Goal: Navigation & Orientation: Find specific page/section

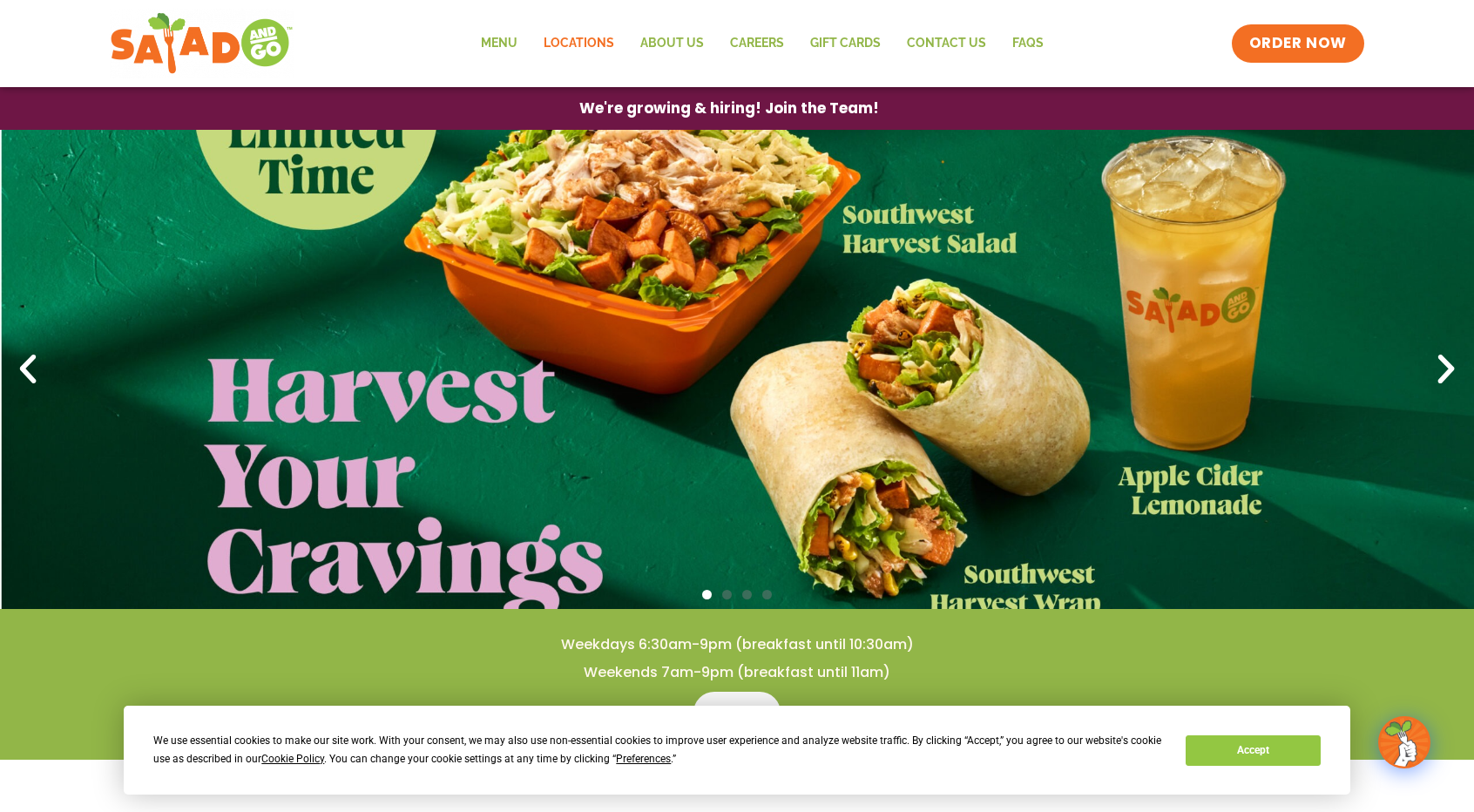
click at [613, 42] on link "Locations" at bounding box center [578, 43] width 96 height 40
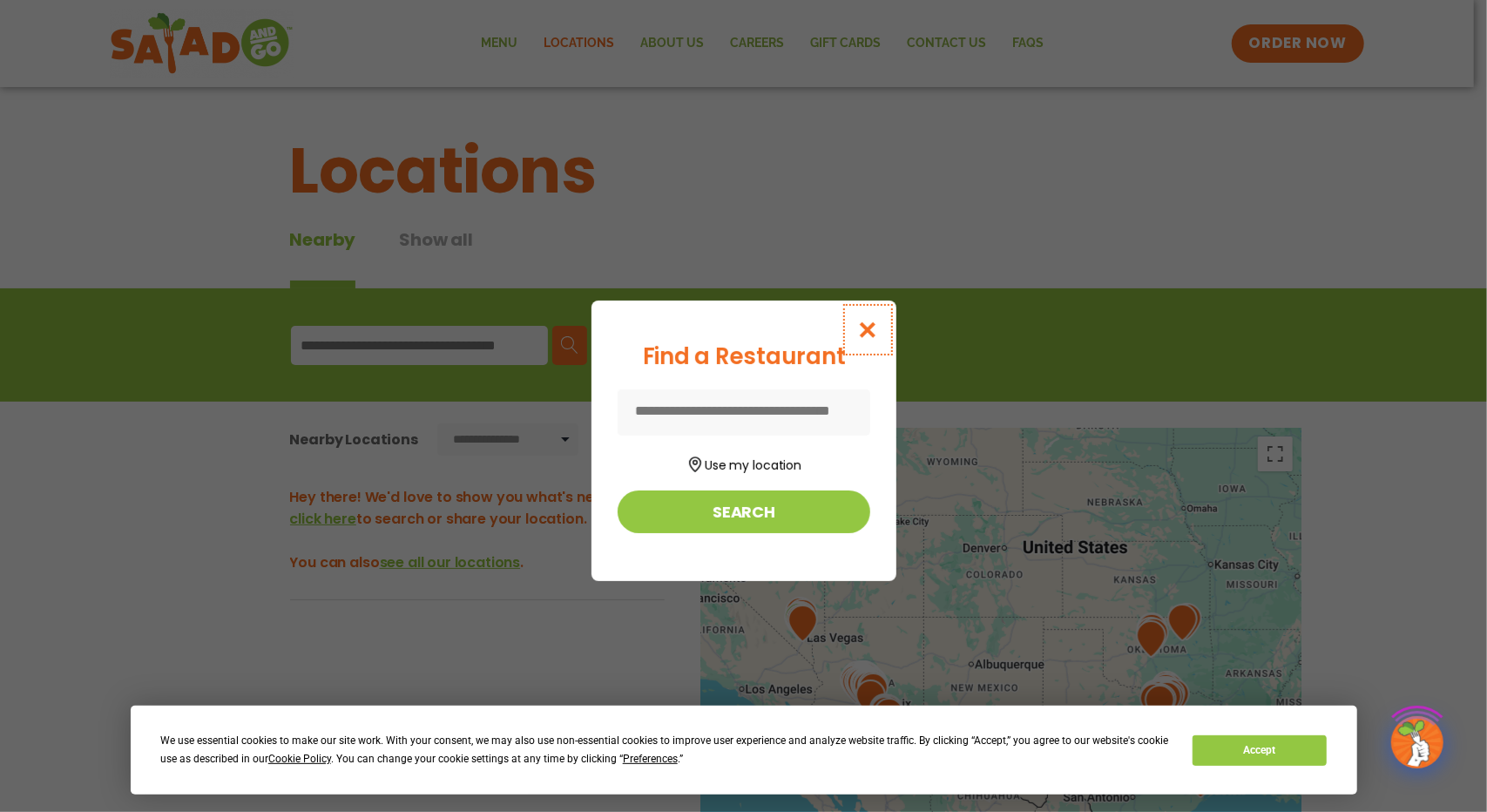
click at [857, 332] on icon "Close modal" at bounding box center [867, 329] width 22 height 19
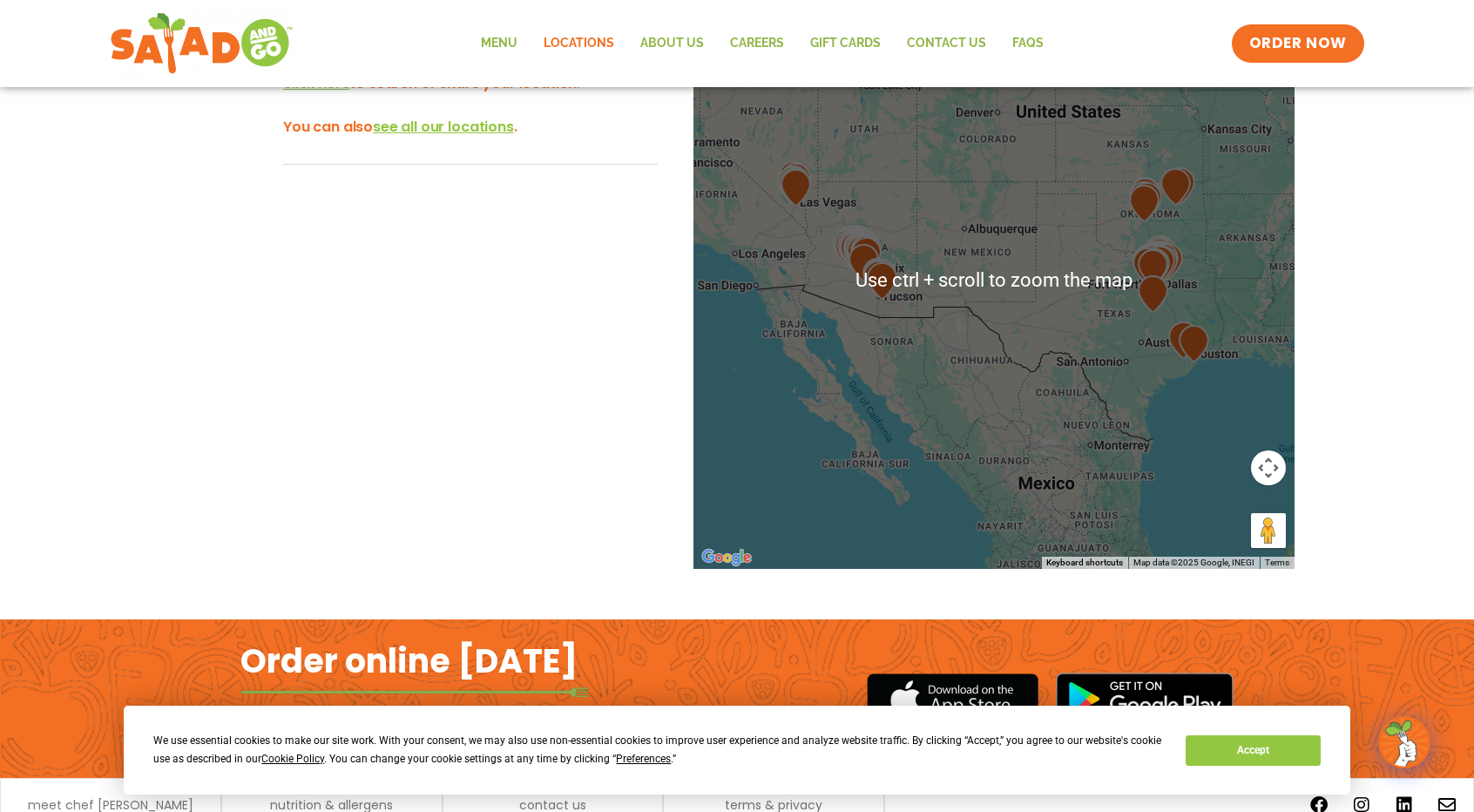
scroll to position [261, 0]
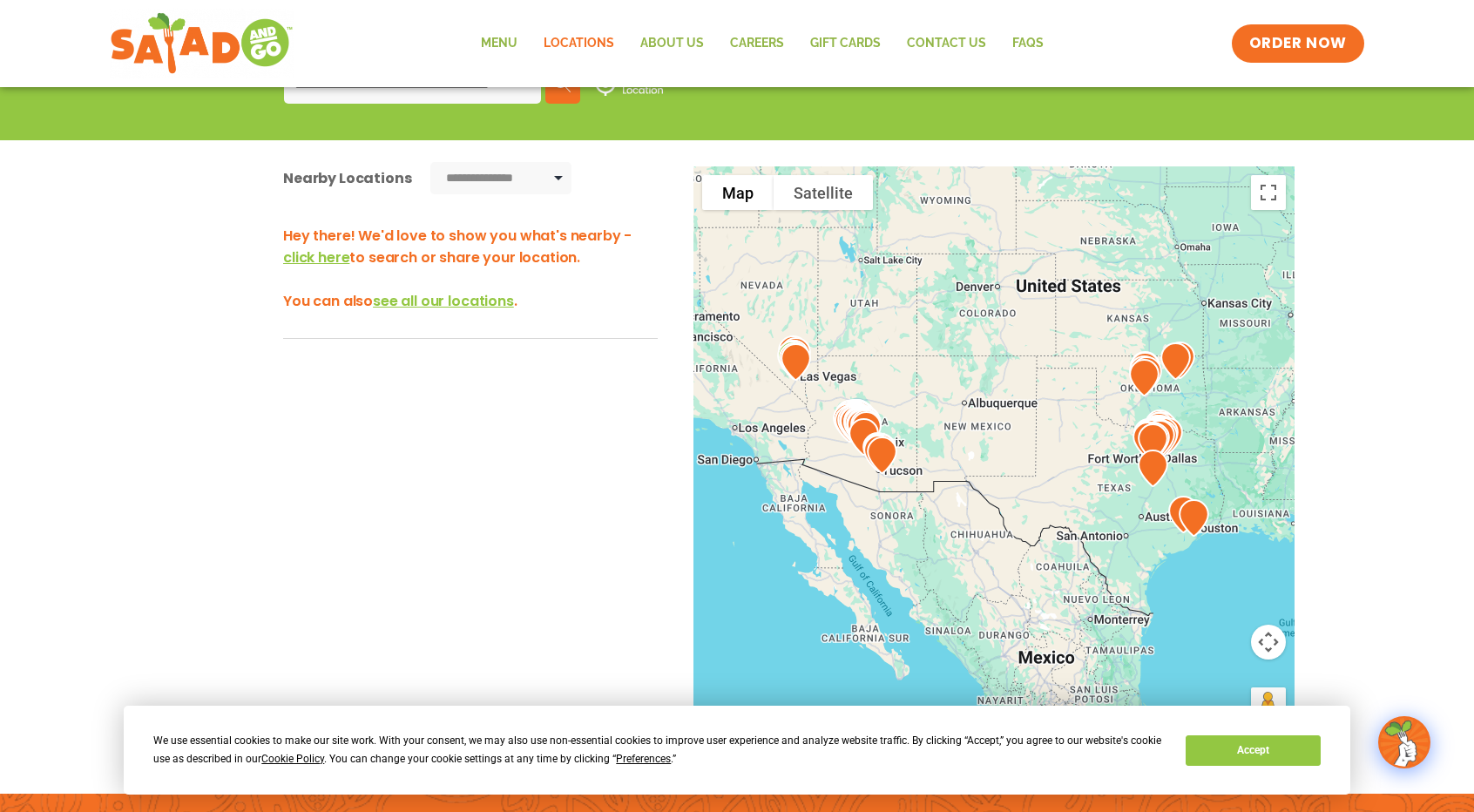
drag, startPoint x: 782, startPoint y: 537, endPoint x: 824, endPoint y: 528, distance: 43.0
click at [799, 534] on div at bounding box center [994, 454] width 601 height 576
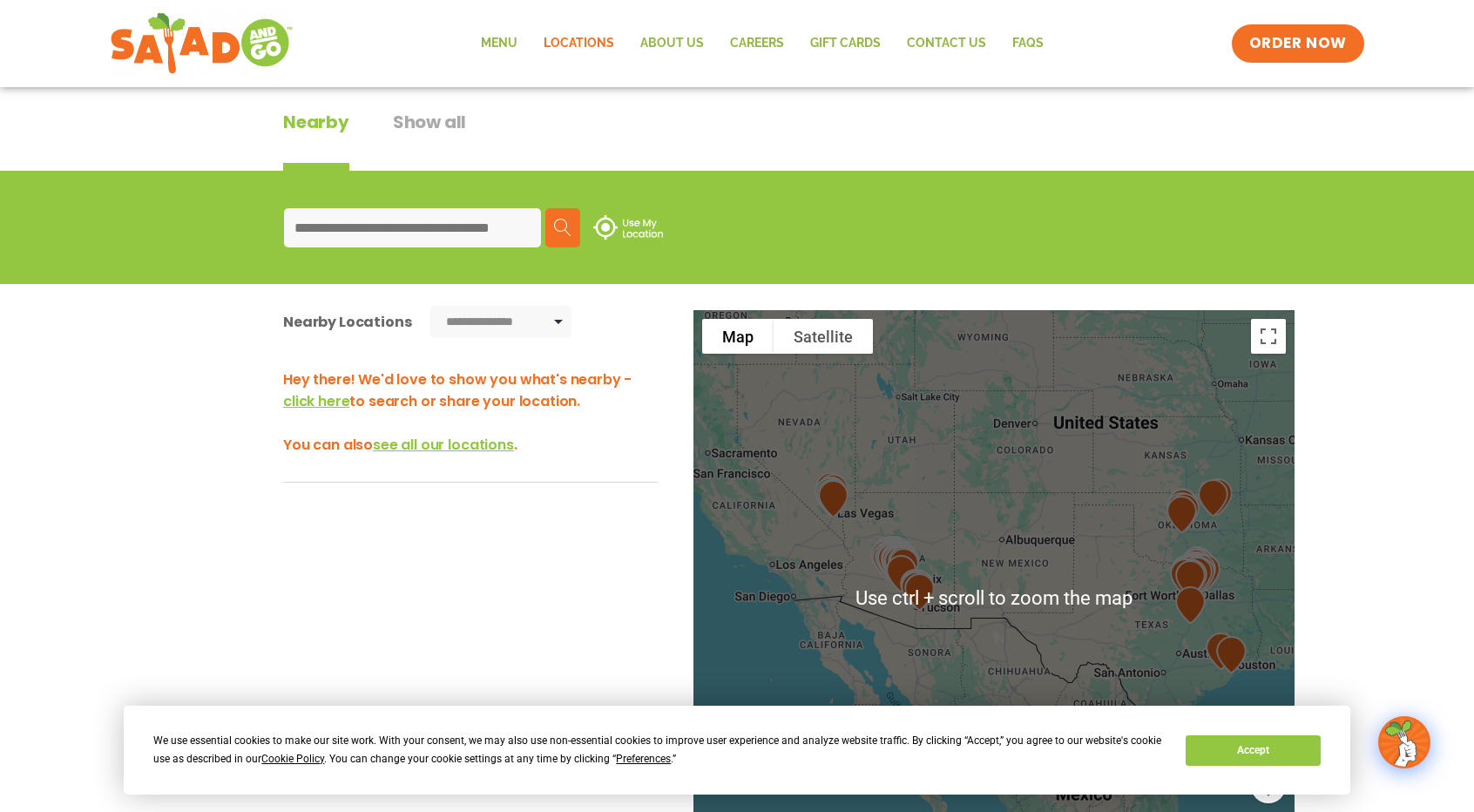
scroll to position [0, 0]
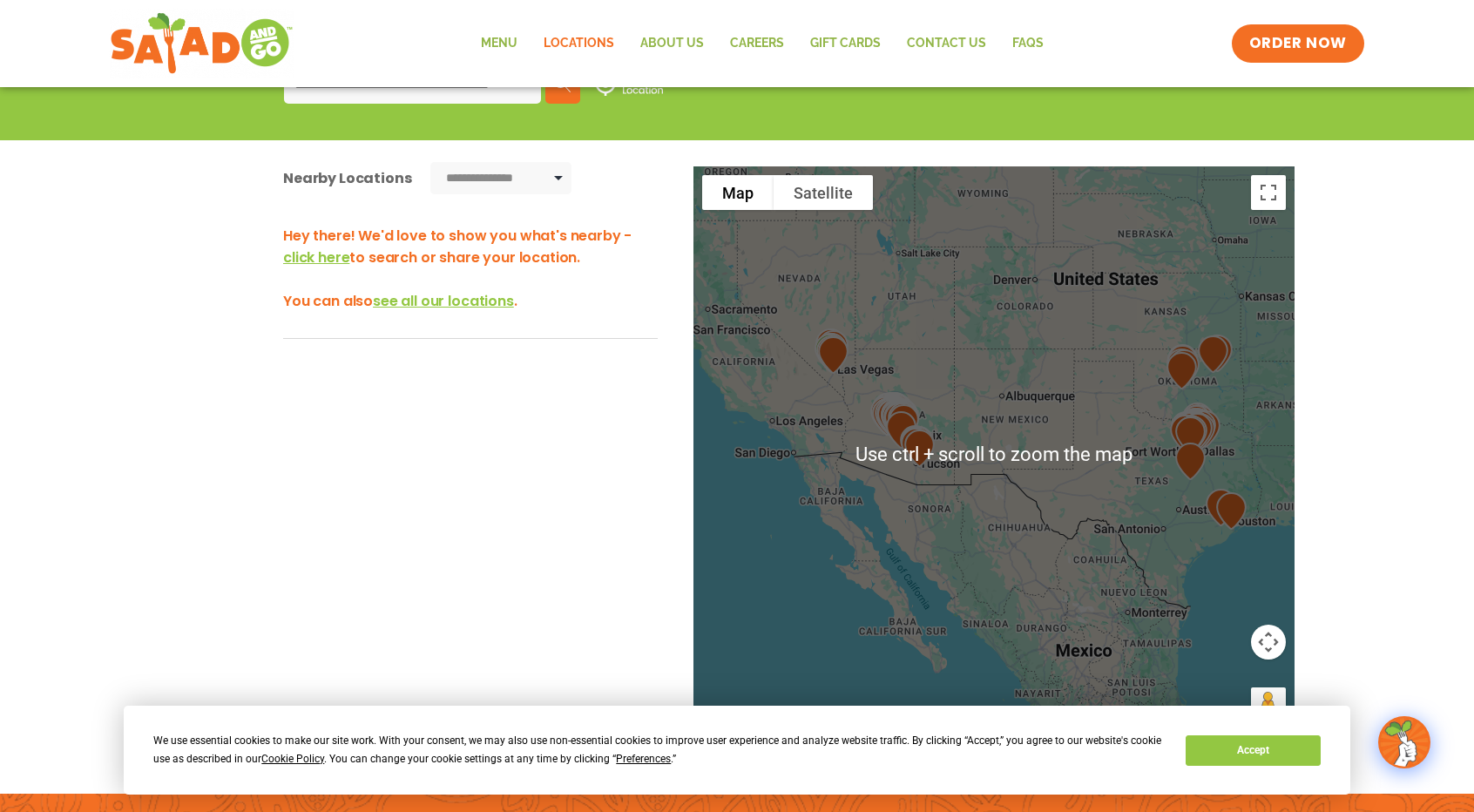
click at [887, 451] on img at bounding box center [901, 430] width 44 height 51
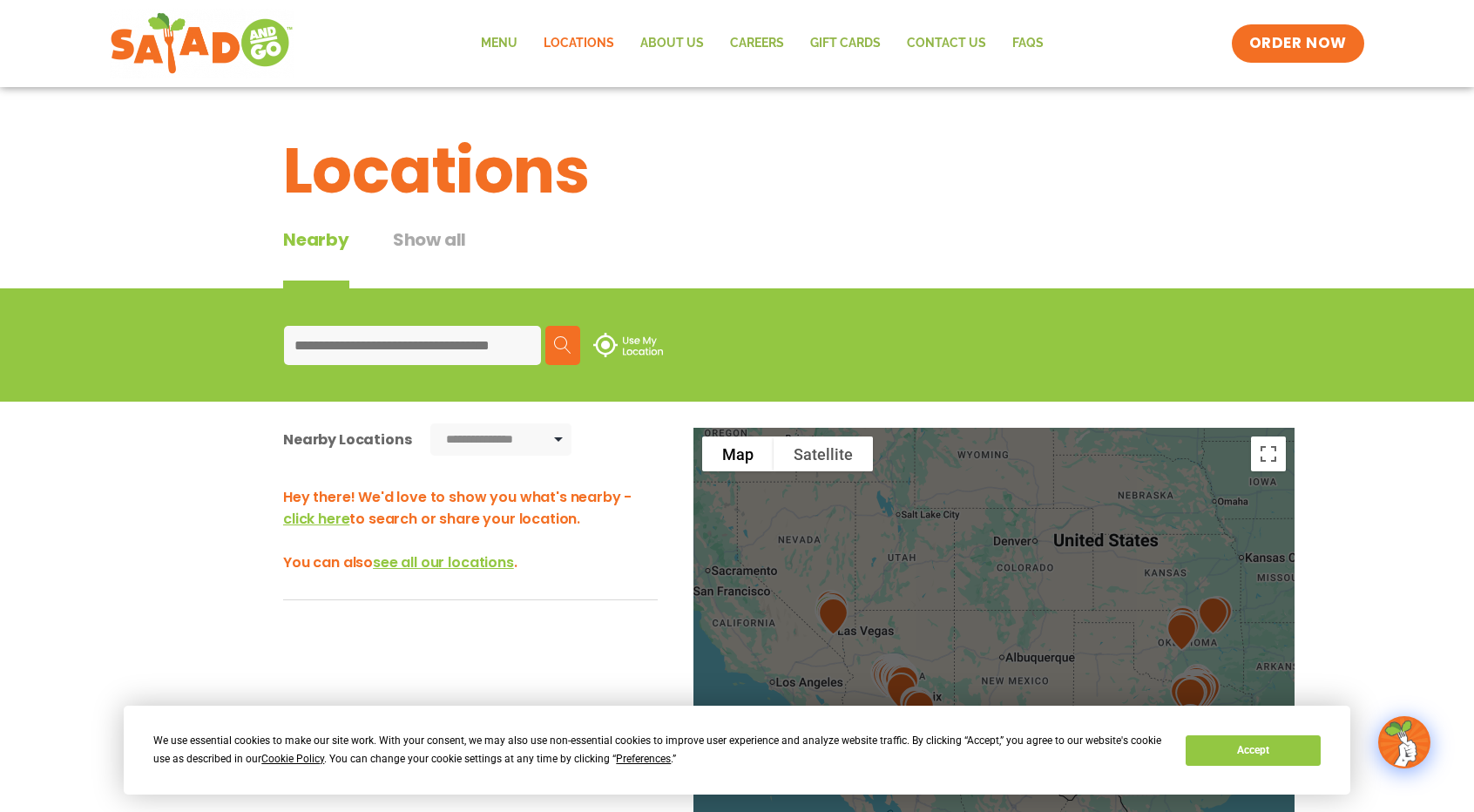
scroll to position [349, 0]
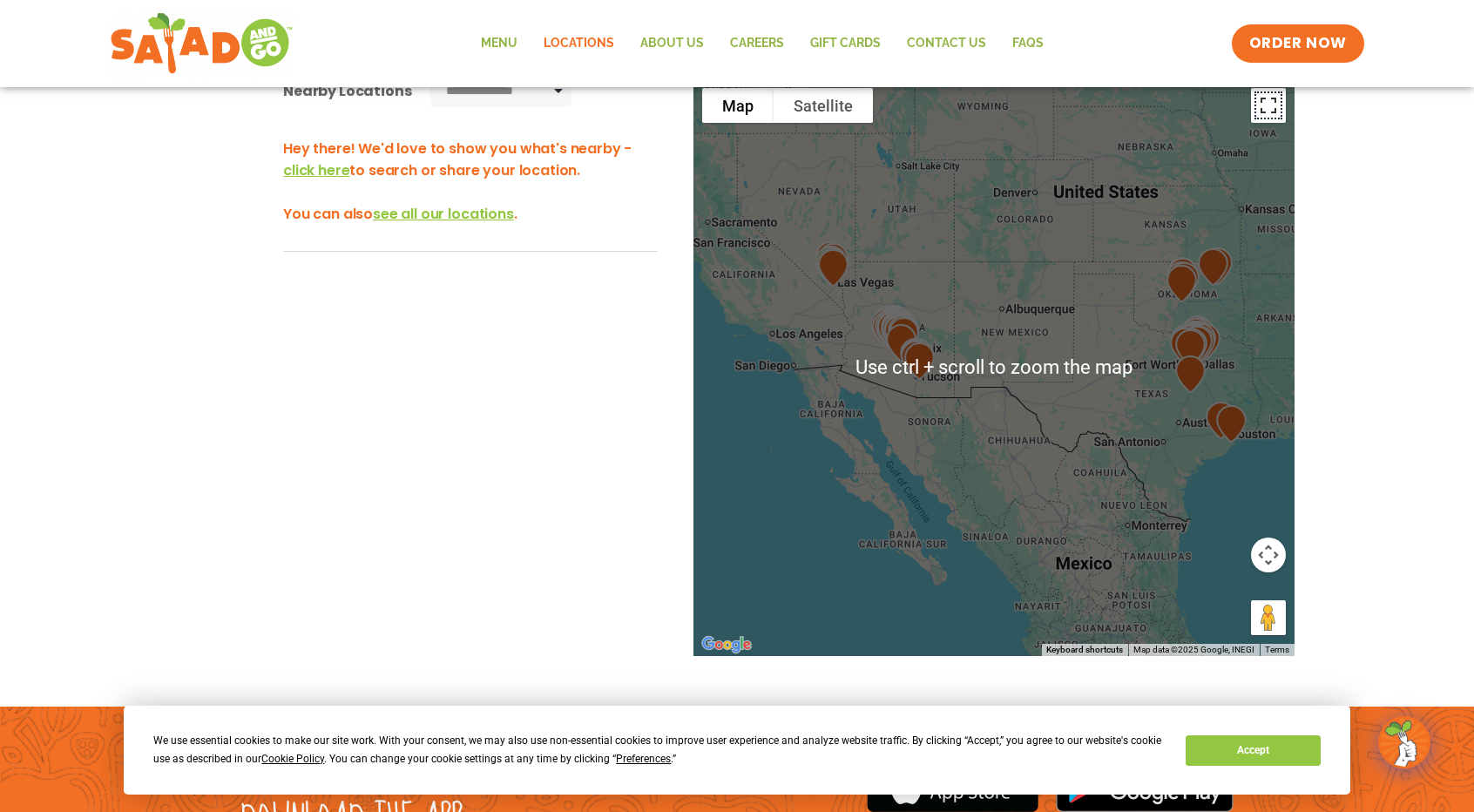
click at [1269, 119] on button "Toggle fullscreen view" at bounding box center [1268, 105] width 34 height 34
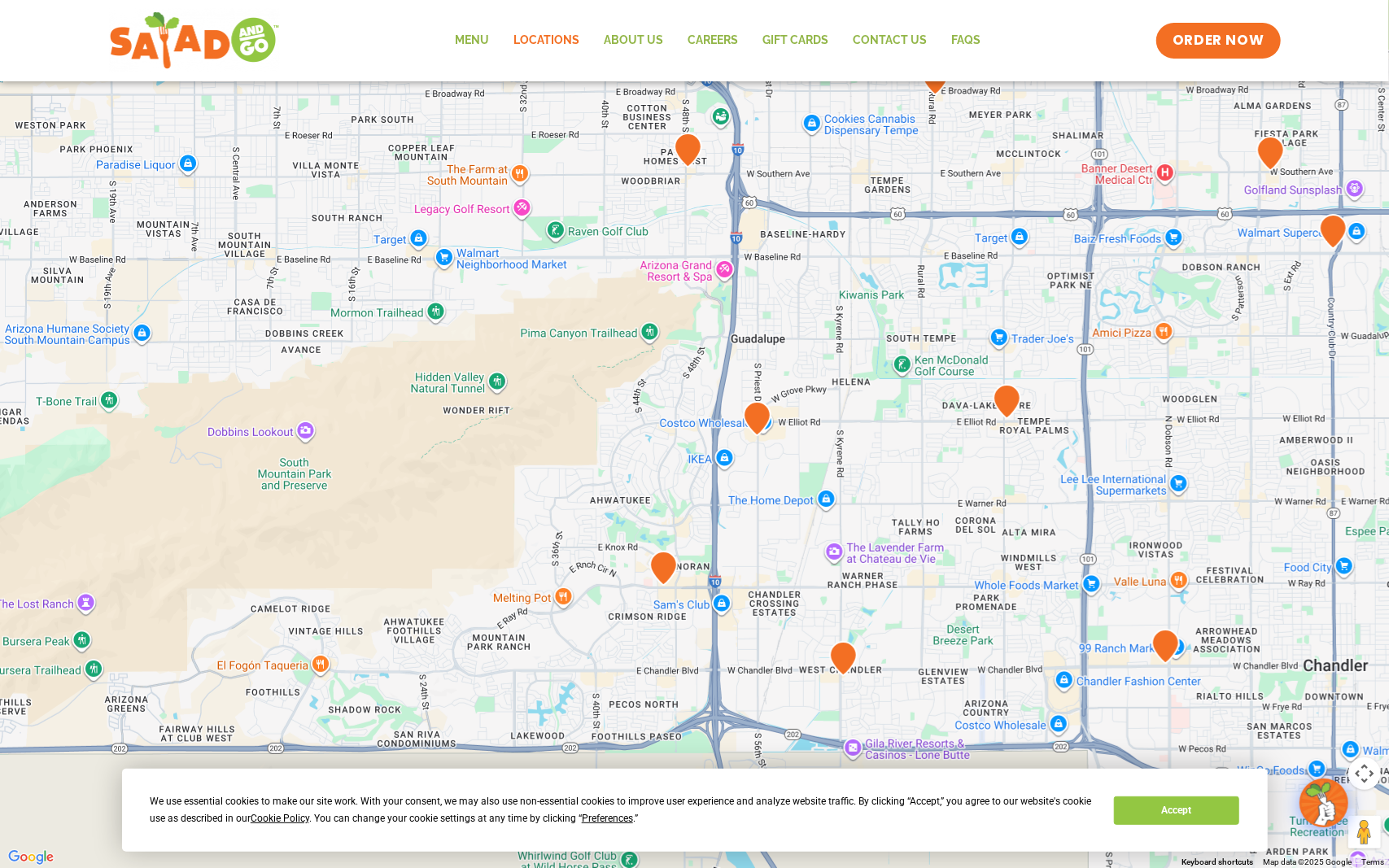
click at [767, 417] on img at bounding box center [757, 418] width 41 height 48
click at [748, 411] on img at bounding box center [757, 418] width 41 height 48
click at [754, 410] on img at bounding box center [757, 418] width 41 height 48
click at [1003, 411] on img at bounding box center [1006, 402] width 41 height 48
click at [1005, 387] on img at bounding box center [1006, 402] width 41 height 48
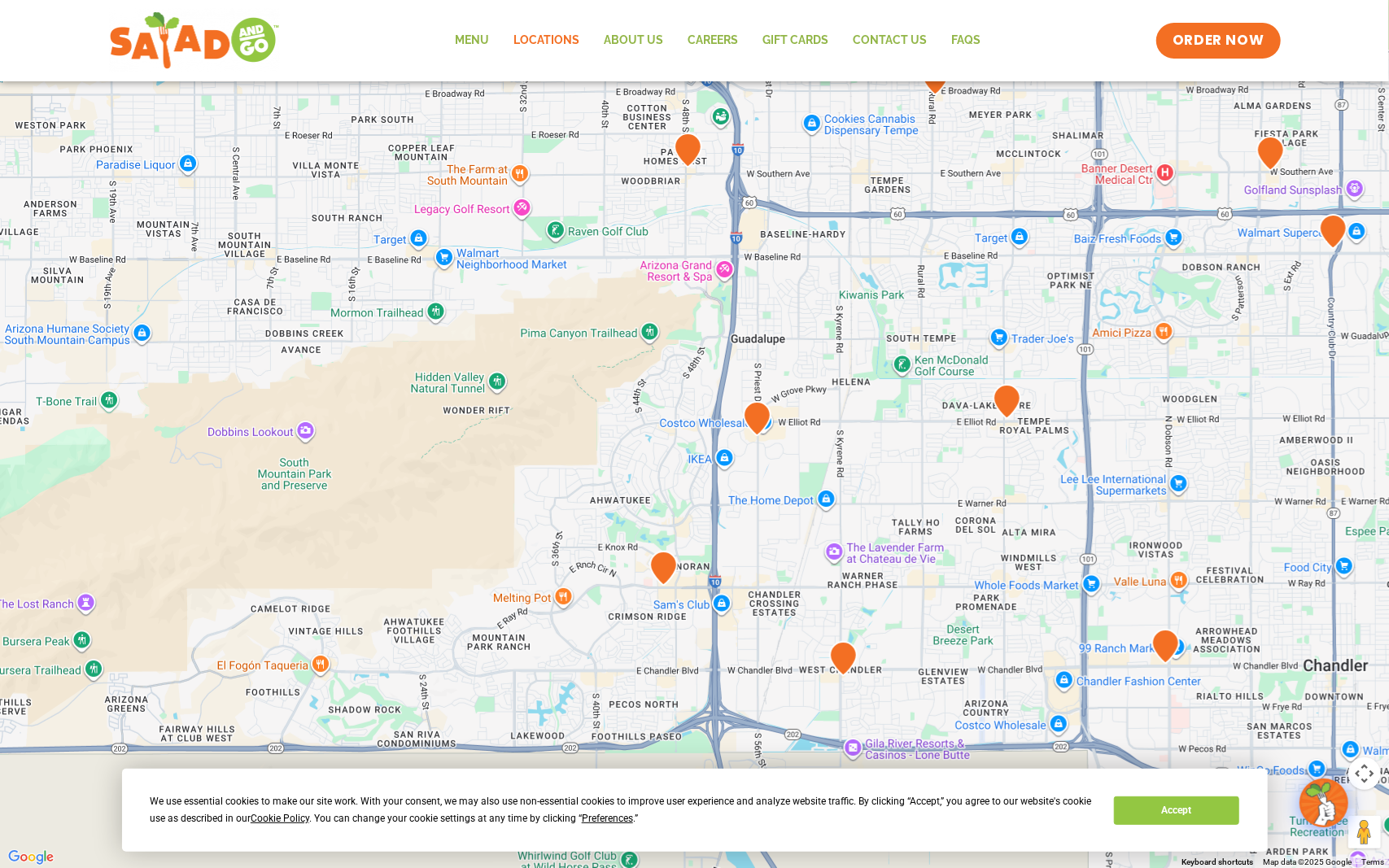
click at [843, 650] on img at bounding box center [843, 659] width 41 height 48
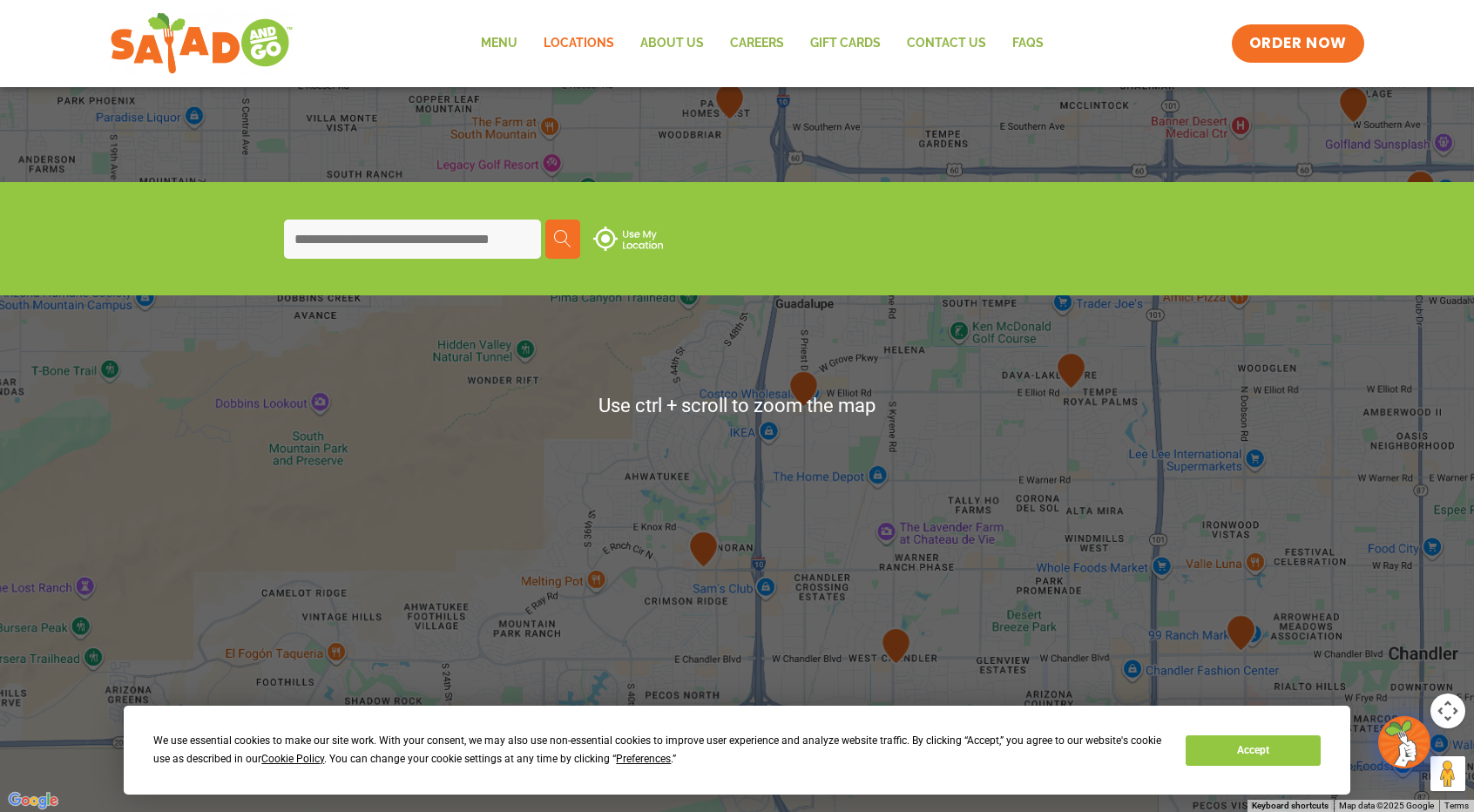
scroll to position [0, 0]
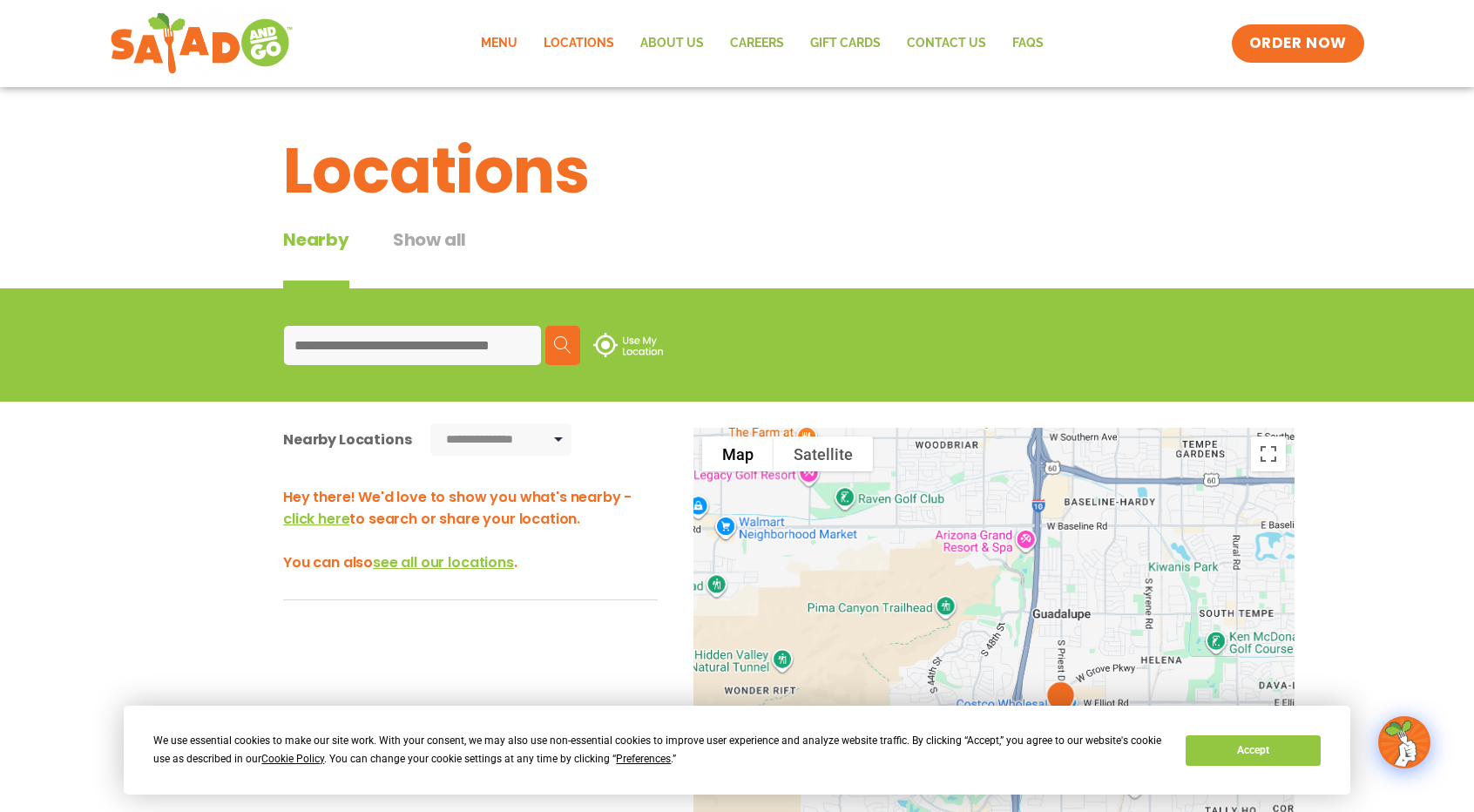
click at [509, 34] on link "Menu" at bounding box center [499, 43] width 63 height 40
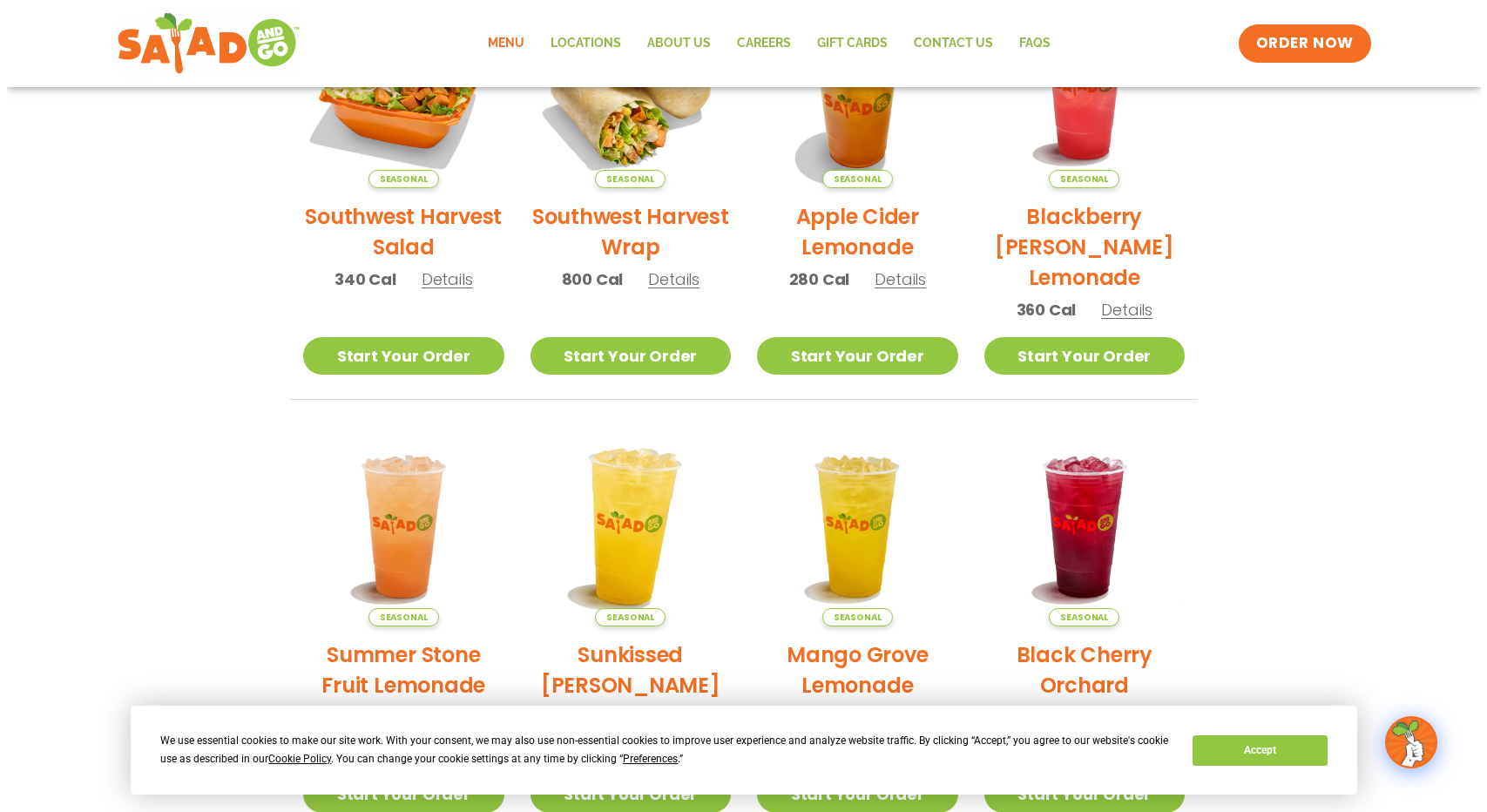
scroll to position [261, 0]
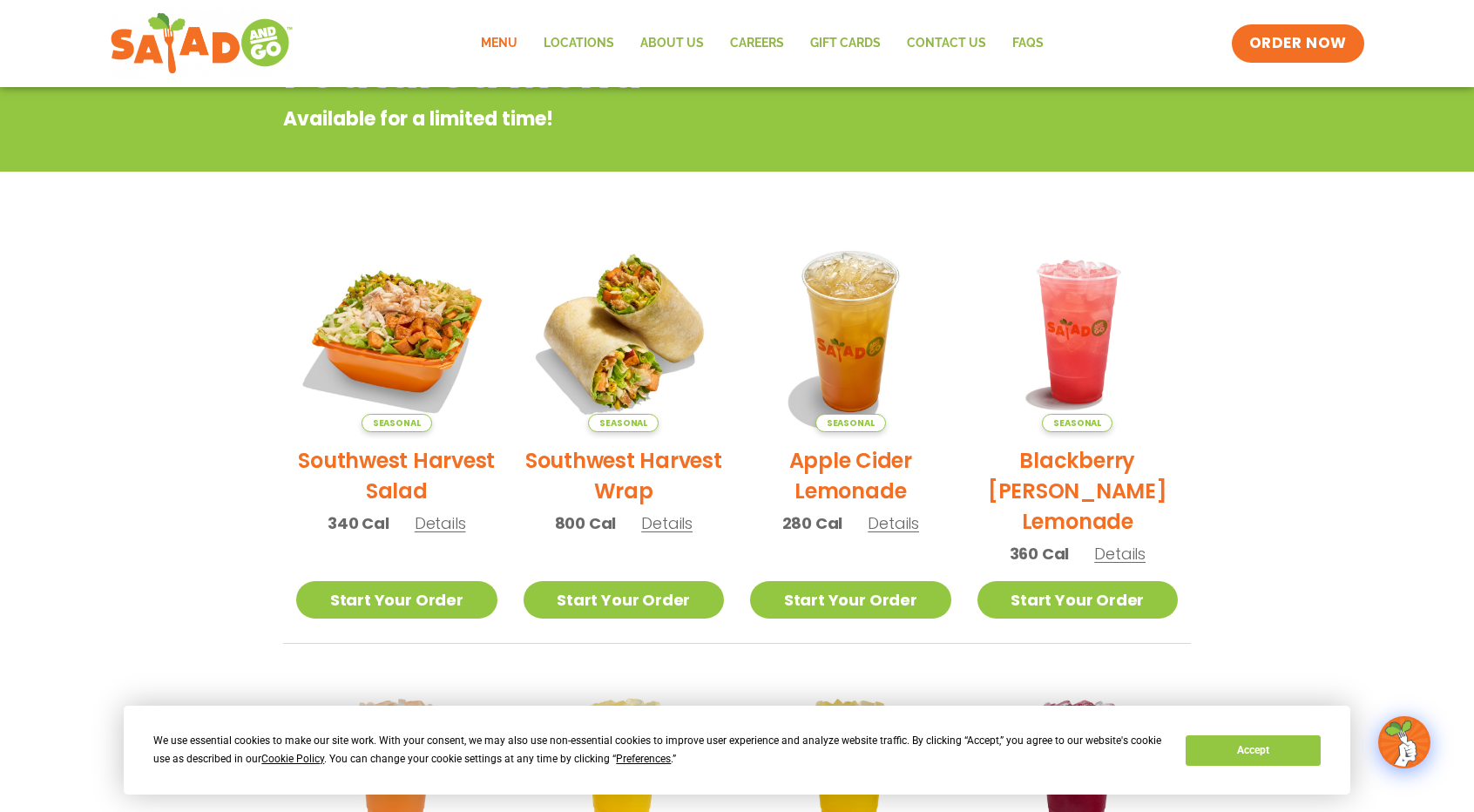
click at [648, 460] on h2 "Southwest Harvest Wrap" at bounding box center [624, 475] width 201 height 61
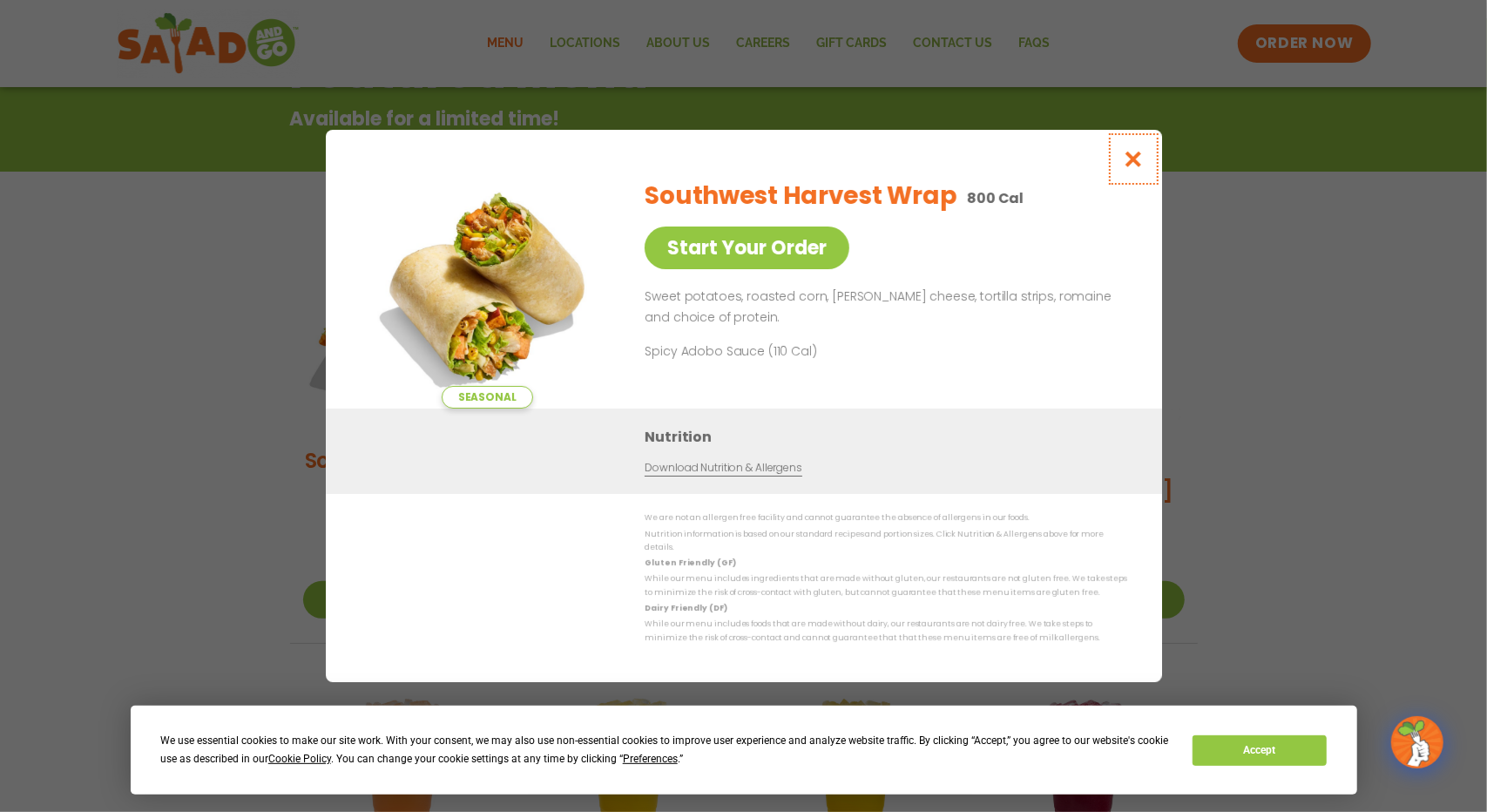
click at [1128, 165] on icon "Close modal" at bounding box center [1132, 159] width 22 height 19
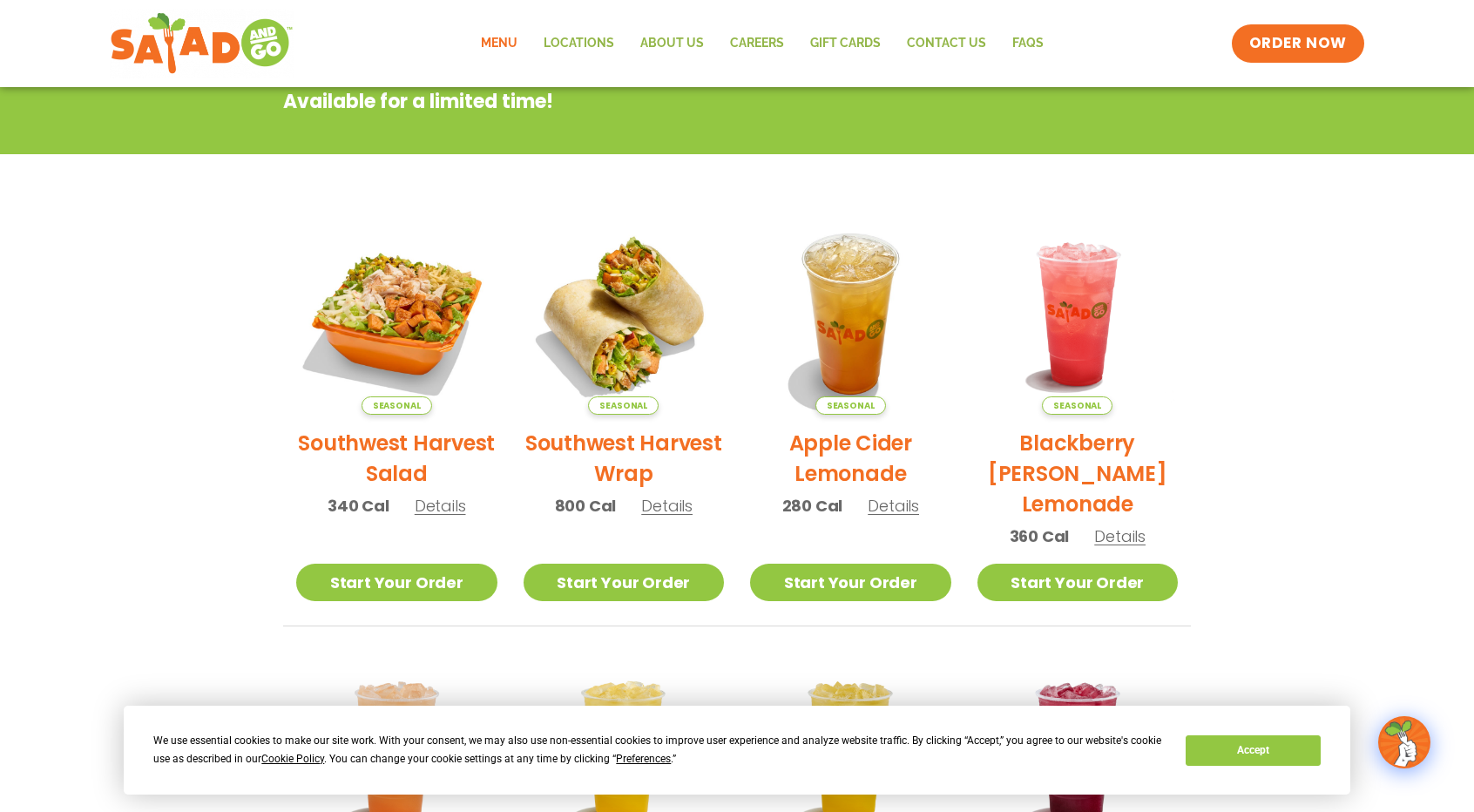
scroll to position [0, 0]
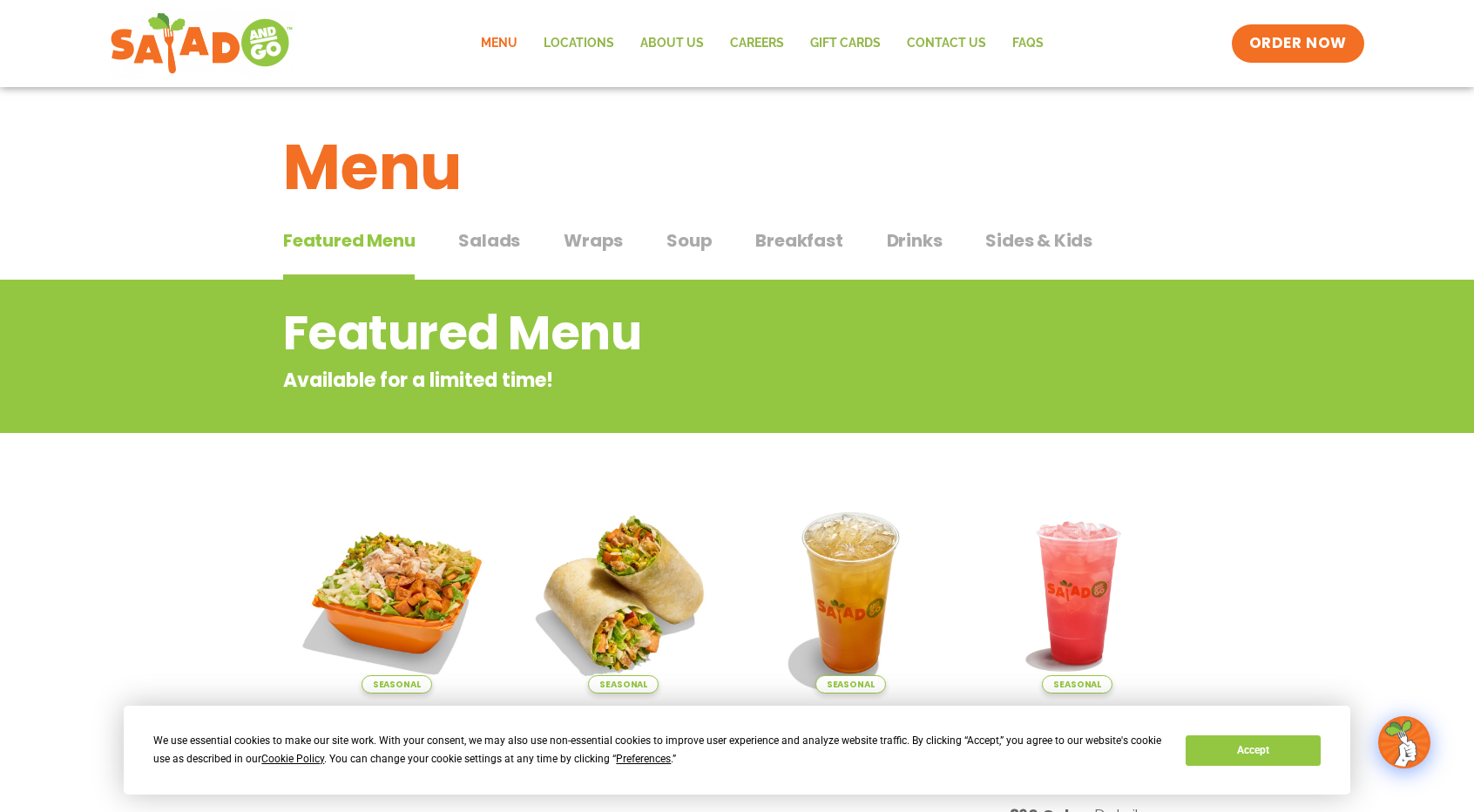
click at [528, 242] on div "Featured Menu Featured Menu Salads Salads Wraps Wraps Soup Soup Breakfast Break…" at bounding box center [737, 250] width 907 height 59
click at [585, 241] on span "Wraps" at bounding box center [593, 241] width 59 height 27
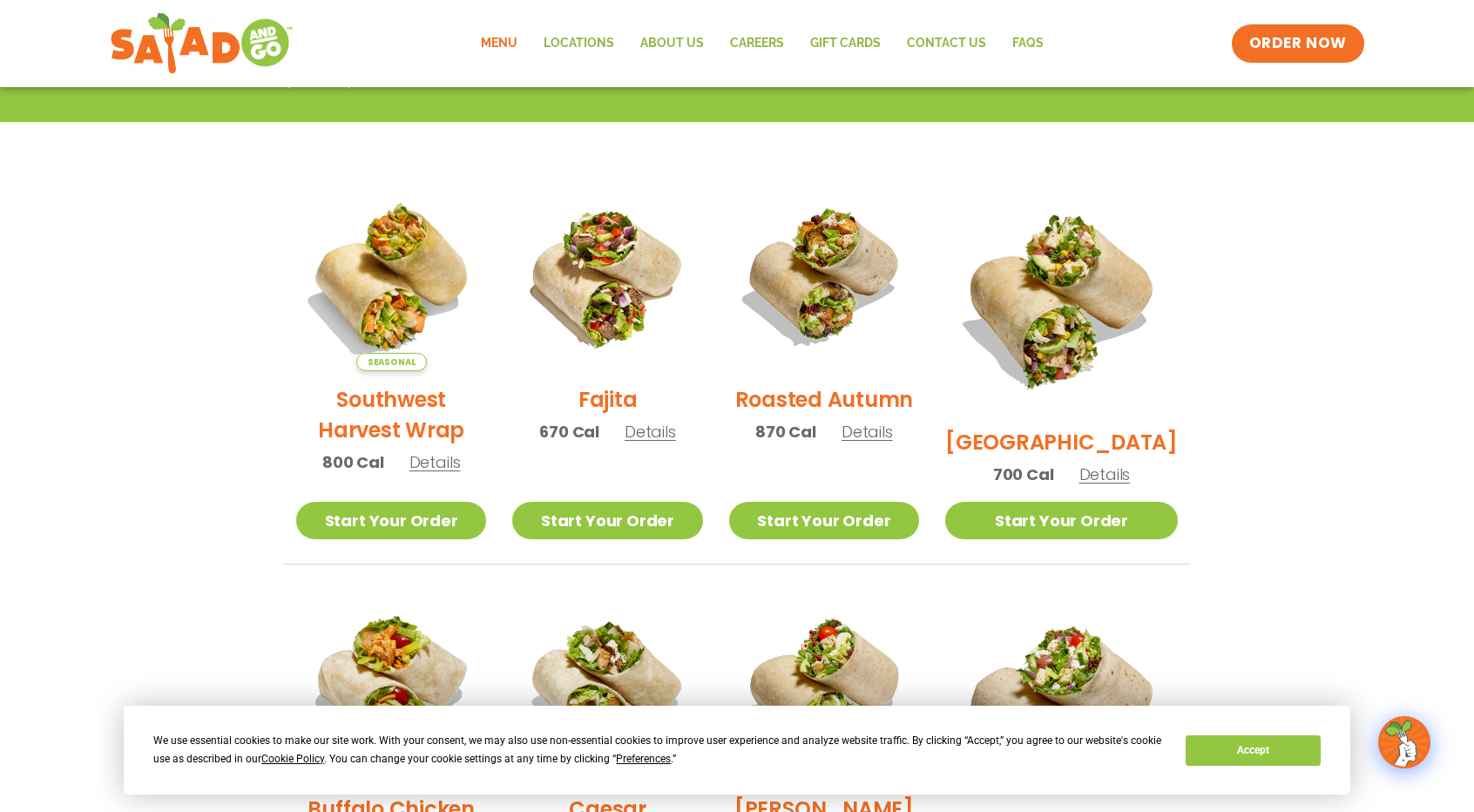
scroll to position [328, 0]
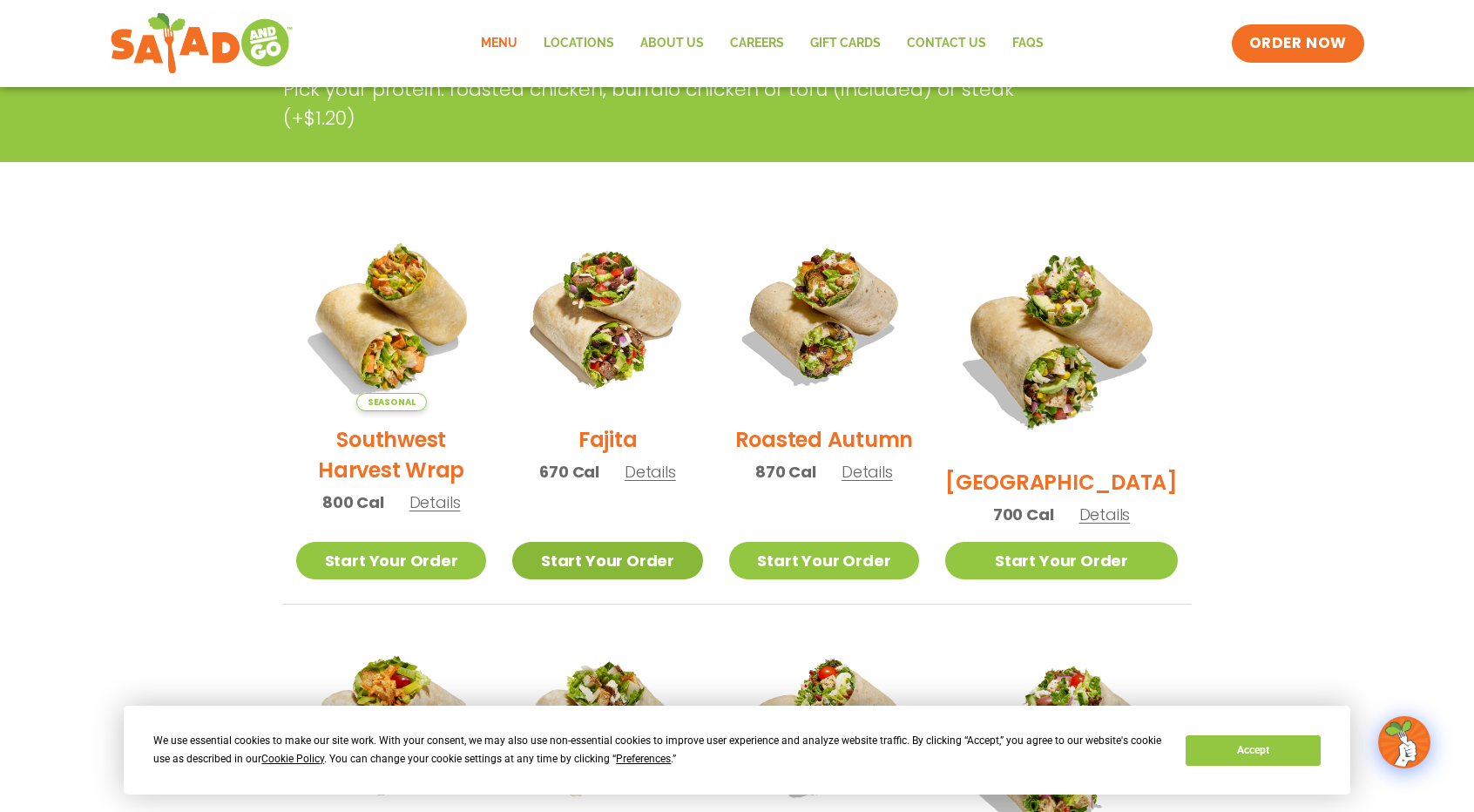
click at [682, 565] on link "Start Your Order" at bounding box center [607, 561] width 190 height 37
